Goal: Transaction & Acquisition: Purchase product/service

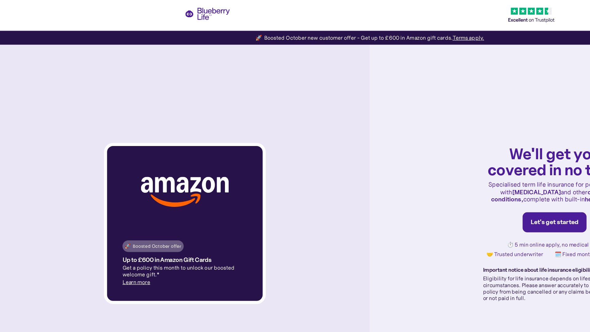
click at [148, 153] on img at bounding box center [147, 153] width 70 height 24
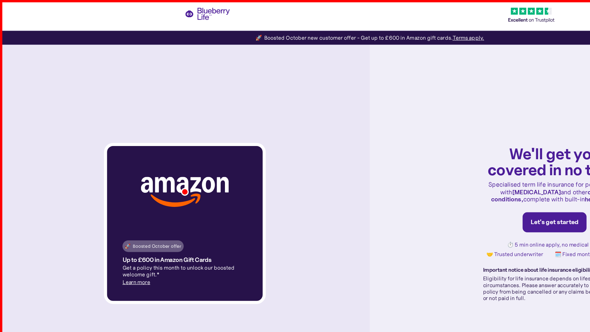
click at [122, 196] on div "🚀 Boosted October offer" at bounding box center [122, 196] width 45 height 6
click at [148, 216] on p "Get a policy this month to unlock our boosted welcome gift.*" at bounding box center [148, 216] width 100 height 10
click at [443, 177] on div "Let's get started" at bounding box center [442, 177] width 38 height 6
click at [295, 30] on div "🚀 Boosted October new customer offer - Get up to £600 in Amazon gift cards. Ter…" at bounding box center [295, 30] width 183 height 6
click at [415, 153] on strong "[MEDICAL_DATA]" at bounding box center [428, 153] width 39 height 6
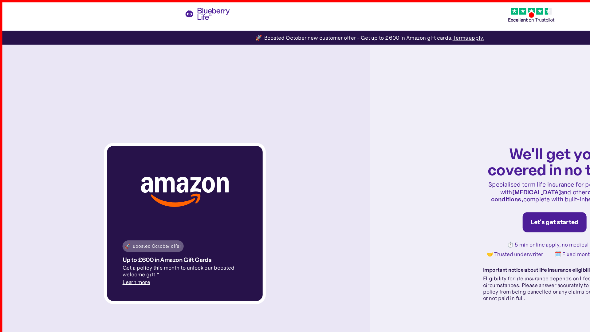
click at [467, 159] on strong "health tools" at bounding box center [480, 159] width 27 height 6
click at [443, 129] on h1 "We'll get you covered in no time!" at bounding box center [442, 129] width 114 height 26
click at [470, 153] on strong "chronic conditions," at bounding box center [439, 156] width 94 height 12
click at [443, 199] on div "⏱️ 5 min online apply, no medical tests 🤝 Trusted underwriter 🗓️ Fixed monthly …" at bounding box center [442, 199] width 114 height 13
click at [443, 153] on p "Specialised term life insurance for people living with [MEDICAL_DATA] and other…" at bounding box center [442, 153] width 114 height 18
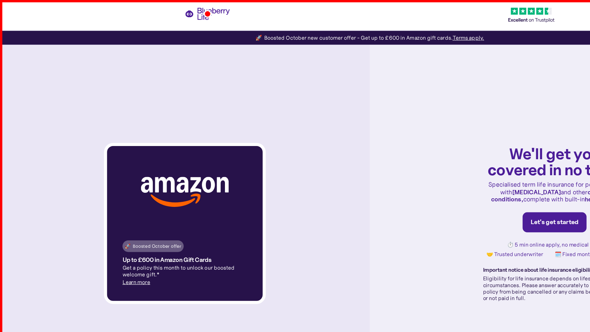
click at [443, 230] on p "Eligibility for life insurance depends on lifestyle and health circumstances. P…" at bounding box center [442, 230] width 114 height 21
